Goal: Find specific page/section

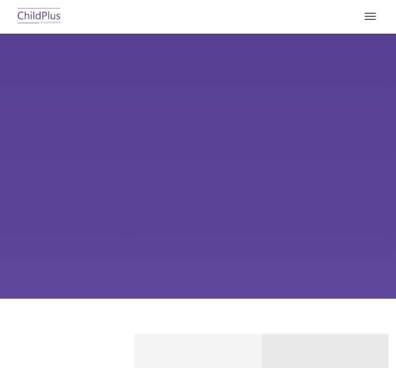
select select "MEDIUM"
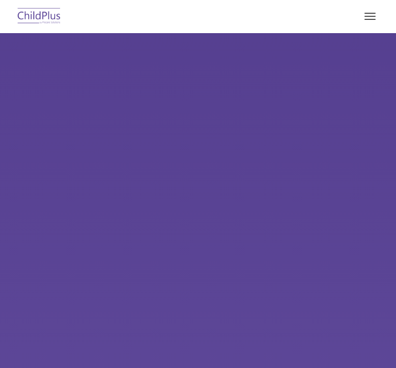
type input ""
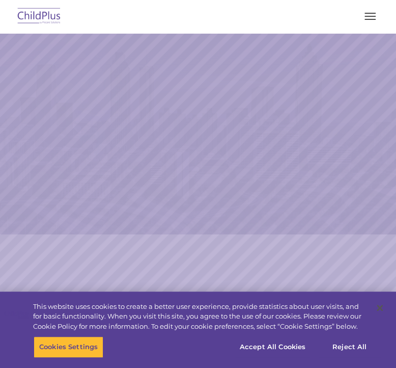
select select "MEDIUM"
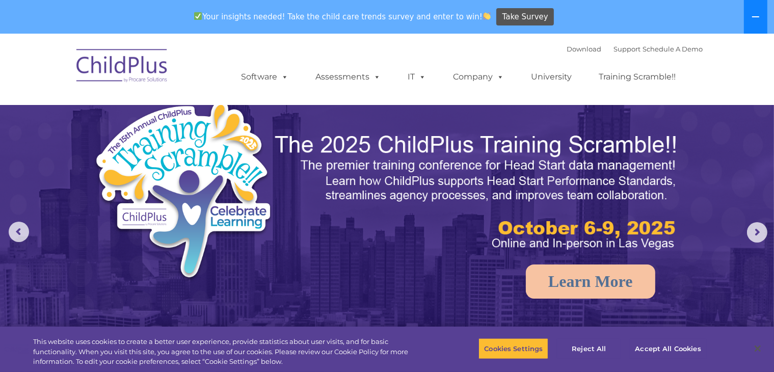
click at [396, 11] on button at bounding box center [755, 17] width 23 height 34
